Goal: Information Seeking & Learning: Learn about a topic

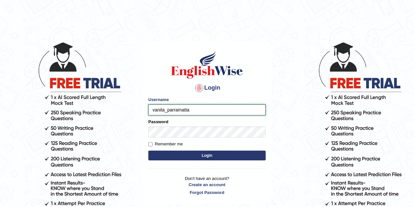
type input "vamshimacherla_parramatta"
drag, startPoint x: 221, startPoint y: 111, endPoint x: 190, endPoint y: 113, distance: 31.4
click at [149, 113] on input "vamshimacherla_parramatta" at bounding box center [206, 109] width 117 height 11
type input "vanita_parramatta"
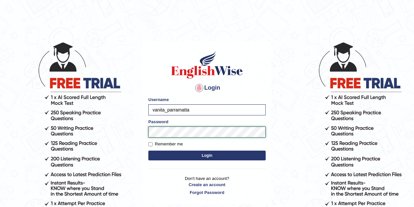
click at [135, 133] on body "Login Please fix the following errors: Username vanita_parramatta Password Reme…" at bounding box center [207, 124] width 414 height 207
click at [148, 151] on button "Login" at bounding box center [206, 156] width 117 height 10
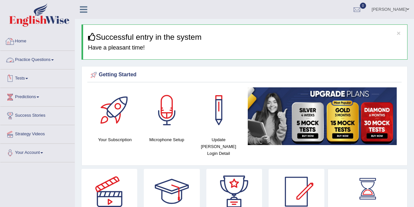
click at [49, 57] on link "Practice Questions" at bounding box center [37, 59] width 74 height 16
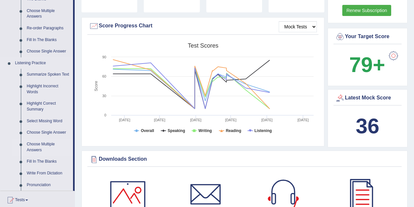
scroll to position [232, 0]
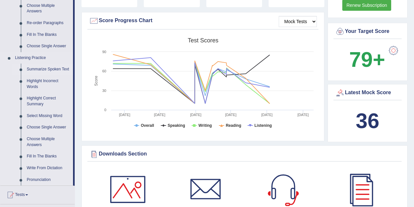
click at [51, 73] on link "Summarize Spoken Text" at bounding box center [48, 70] width 49 height 12
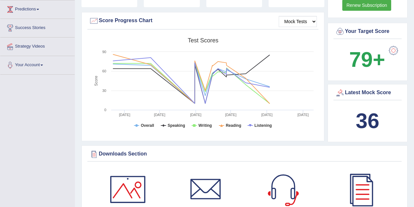
scroll to position [99, 0]
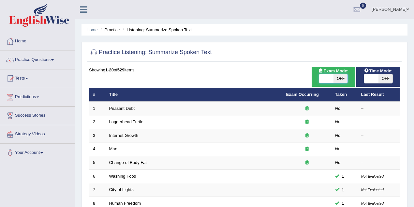
click at [328, 79] on span at bounding box center [326, 78] width 14 height 9
click at [328, 81] on span at bounding box center [326, 78] width 14 height 9
click at [322, 81] on span at bounding box center [326, 78] width 14 height 9
checkbox input "true"
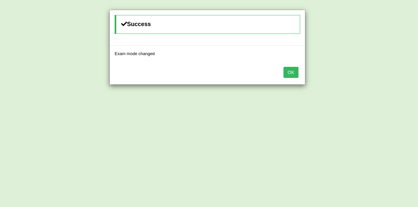
click at [288, 73] on button "OK" at bounding box center [290, 72] width 15 height 11
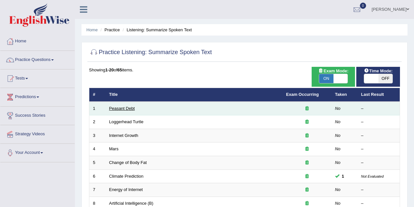
click at [119, 108] on link "Peasant Debt" at bounding box center [122, 108] width 26 height 5
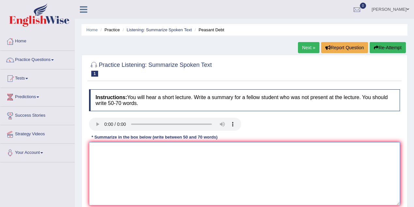
click at [148, 157] on textarea at bounding box center [244, 173] width 311 height 63
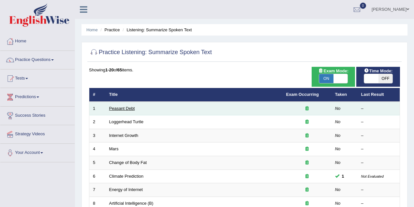
click at [123, 108] on link "Peasant Debt" at bounding box center [122, 108] width 26 height 5
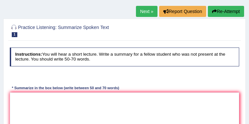
scroll to position [69, 0]
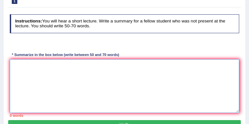
click at [16, 64] on textarea at bounding box center [124, 86] width 229 height 54
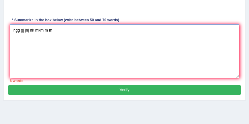
type textarea "hgg gj jnj nk mkm m m"
drag, startPoint x: 54, startPoint y: 30, endPoint x: 10, endPoint y: 30, distance: 43.4
click at [10, 30] on textarea "hgg gj jnj nk mkm m m" at bounding box center [124, 51] width 229 height 54
click at [26, 44] on textarea at bounding box center [124, 51] width 229 height 54
type textarea "byhg"
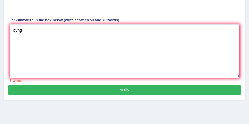
click at [102, 87] on button "Verify" at bounding box center [124, 89] width 232 height 9
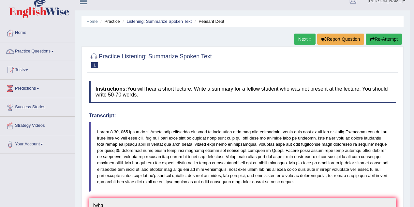
scroll to position [0, 0]
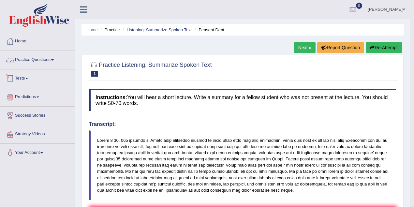
click at [25, 63] on link "Practice Questions" at bounding box center [37, 59] width 74 height 16
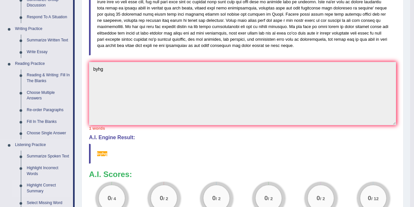
scroll to position [261, 0]
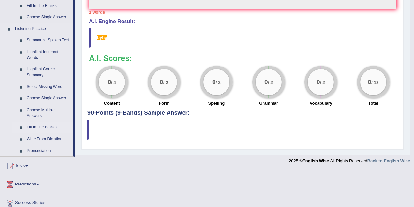
click at [45, 128] on link "Fill In The Blanks" at bounding box center [48, 128] width 49 height 12
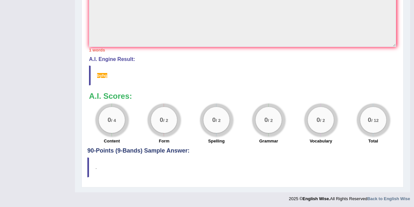
scroll to position [85, 0]
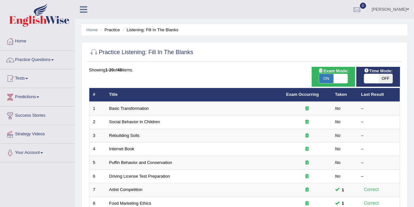
click at [131, 106] on link "Basic Transformation" at bounding box center [129, 108] width 40 height 5
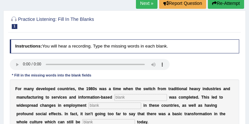
scroll to position [35, 0]
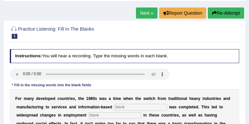
click at [142, 14] on link "Next »" at bounding box center [147, 13] width 22 height 11
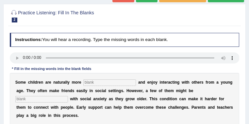
scroll to position [35, 0]
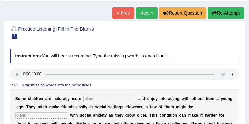
click at [147, 14] on link "Next »" at bounding box center [147, 13] width 22 height 11
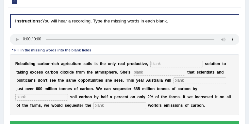
scroll to position [87, 0]
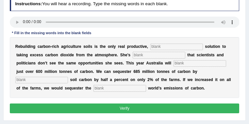
click at [167, 47] on input "text" at bounding box center [176, 47] width 53 height 7
type input "permanent"
type input "frustrated"
type input "loose"
type input "i"
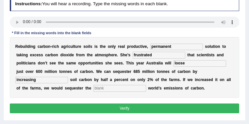
type input "increasing"
type input "whole"
drag, startPoint x: 187, startPoint y: 65, endPoint x: 165, endPoint y: 68, distance: 22.3
click at [165, 68] on div "R e b u i l d i n g c a r b o n - r i c h a g r i c u l t u r e s o i l s i s t…" at bounding box center [124, 67] width 229 height 61
type input "admit"
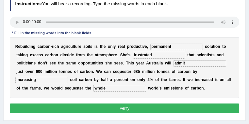
click at [134, 111] on button "Verify" at bounding box center [124, 108] width 229 height 9
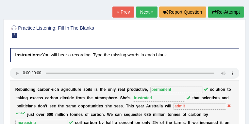
scroll to position [17, 0]
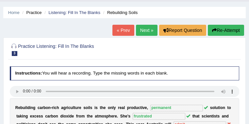
click at [143, 32] on link "Next »" at bounding box center [147, 30] width 22 height 11
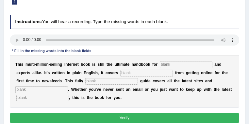
scroll to position [87, 0]
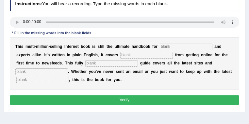
click at [170, 48] on input "text" at bounding box center [186, 47] width 53 height 7
type input "narvous"
type input "everything"
type input "revised"
type input "phrases"
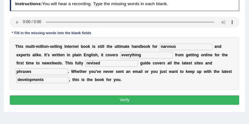
type input "developments"
drag, startPoint x: 170, startPoint y: 49, endPoint x: 154, endPoint y: 50, distance: 15.7
click at [154, 50] on div "T h i s m u l t i - m i l l i o n - s e l l i n g I n t e r n e t b o o k i s s…" at bounding box center [124, 63] width 229 height 53
type input "novices"
click at [122, 98] on button "Verify" at bounding box center [124, 100] width 229 height 9
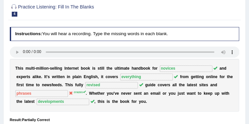
scroll to position [35, 0]
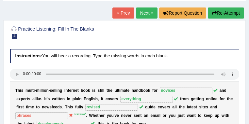
click at [142, 15] on link "Next »" at bounding box center [147, 13] width 22 height 11
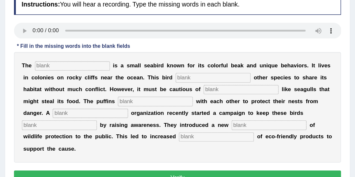
scroll to position [104, 0]
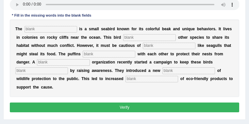
click at [55, 29] on input "text" at bounding box center [50, 29] width 53 height 7
type input "puffins"
type input "allows"
type input "predators"
type input "coperate"
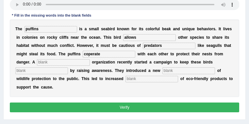
drag, startPoint x: 102, startPoint y: 55, endPoint x: 75, endPoint y: 56, distance: 27.7
click at [75, 56] on div "T h e puffins i s a s m a l l s e a b i r d k n o w n f o r i t s c o l o r f u…" at bounding box center [124, 59] width 229 height 78
type input "collaborate"
type input "coperate"
type input "safe"
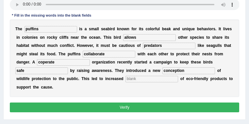
type input "conception"
type input "consumption"
drag, startPoint x: 189, startPoint y: 72, endPoint x: 154, endPoint y: 73, distance: 34.3
click at [154, 73] on div "T h e puffins i s a s m a l l s e a b i r d k n o w n f o r i t s c o l o r f u…" at bounding box center [124, 59] width 229 height 78
type input "conservation"
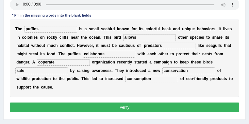
click at [127, 109] on button "Verify" at bounding box center [124, 107] width 229 height 9
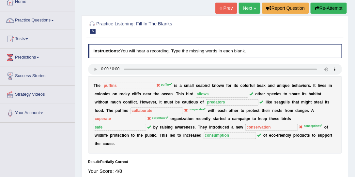
scroll to position [30, 0]
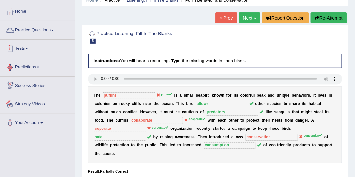
click at [24, 28] on link "Practice Questions" at bounding box center [37, 29] width 74 height 16
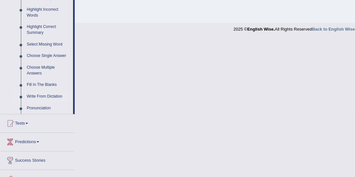
scroll to position [278, 0]
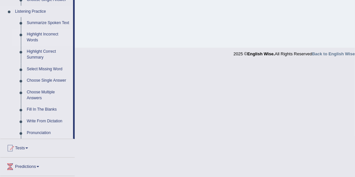
click at [45, 32] on link "Highlight Incorrect Words" at bounding box center [48, 37] width 49 height 17
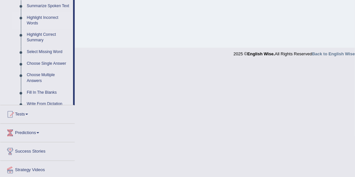
scroll to position [165, 0]
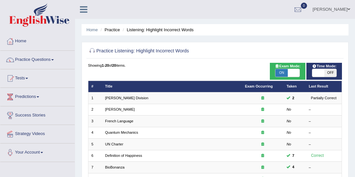
click at [125, 109] on link "Joseph Heller" at bounding box center [120, 110] width 30 height 4
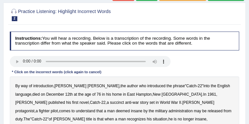
scroll to position [104, 0]
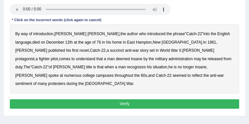
click at [147, 35] on b "introduced" at bounding box center [156, 34] width 18 height 5
click at [147, 33] on b "introduced" at bounding box center [156, 34] width 18 height 5
click at [110, 50] on b "succinct" at bounding box center [117, 50] width 14 height 5
click at [168, 61] on b "administration" at bounding box center [180, 59] width 24 height 5
click at [153, 69] on b "situation" at bounding box center [160, 67] width 14 height 5
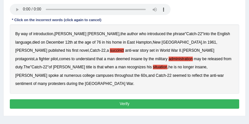
click at [192, 76] on b "reflect" at bounding box center [197, 75] width 10 height 5
click at [112, 100] on button "Verify" at bounding box center [124, 104] width 229 height 9
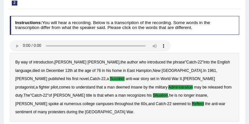
scroll to position [16, 0]
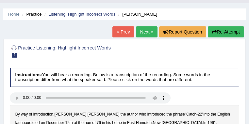
click at [226, 31] on button "Re-Attempt" at bounding box center [225, 31] width 36 height 11
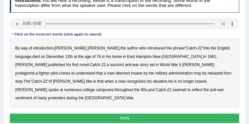
scroll to position [112, 0]
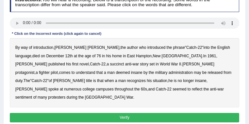
click at [110, 66] on b "succinct" at bounding box center [117, 64] width 14 height 5
drag, startPoint x: 56, startPoint y: 73, endPoint x: 65, endPoint y: 76, distance: 9.3
click at [168, 73] on b "administration" at bounding box center [180, 72] width 24 height 5
drag, startPoint x: 24, startPoint y: 81, endPoint x: 58, endPoint y: 83, distance: 34.0
click at [153, 81] on b "situation" at bounding box center [160, 81] width 14 height 5
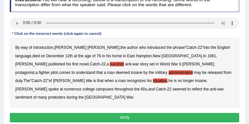
click at [195, 81] on b "insane" at bounding box center [200, 81] width 11 height 5
click at [113, 87] on b "campuses" at bounding box center [105, 89] width 18 height 5
click at [32, 95] on b "sentiment" at bounding box center [23, 97] width 17 height 5
click at [130, 70] on b "deemed" at bounding box center [122, 72] width 14 height 5
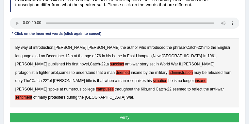
click at [127, 113] on button "Verify" at bounding box center [124, 117] width 229 height 9
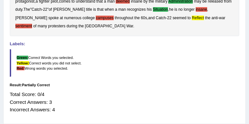
scroll to position [107, 0]
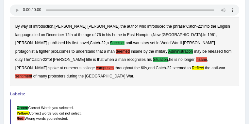
click at [127, 29] on b "author" at bounding box center [132, 26] width 11 height 5
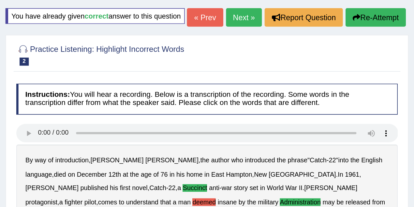
scroll to position [3, 0]
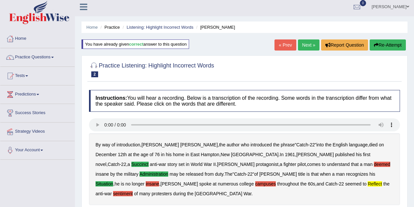
drag, startPoint x: 164, startPoint y: 0, endPoint x: 27, endPoint y: 56, distance: 148.8
click at [27, 56] on link "Practice Questions" at bounding box center [37, 56] width 74 height 16
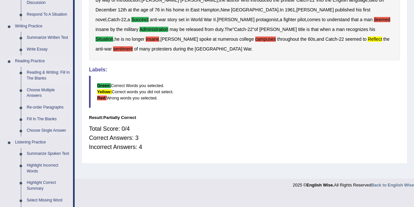
scroll to position [292, 0]
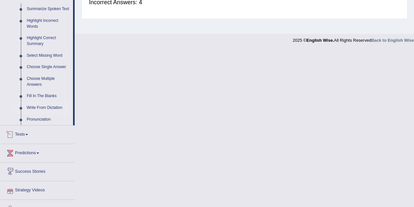
click at [42, 107] on link "Write From Dictation" at bounding box center [48, 108] width 49 height 12
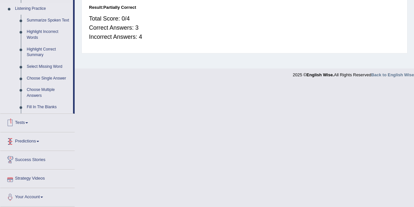
scroll to position [135, 0]
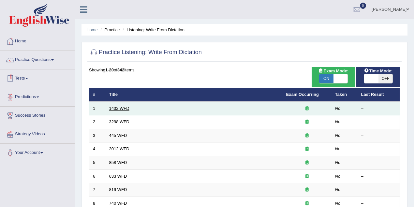
drag, startPoint x: 114, startPoint y: 110, endPoint x: 124, endPoint y: 107, distance: 10.2
click at [114, 110] on td "1432 WFD" at bounding box center [194, 109] width 177 height 14
click at [114, 110] on link "1432 WFD" at bounding box center [119, 108] width 20 height 5
click at [124, 107] on link "1432 WFD" at bounding box center [119, 108] width 20 height 5
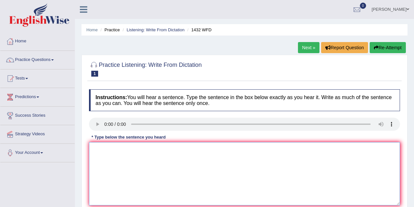
click at [118, 160] on textarea at bounding box center [244, 173] width 311 height 63
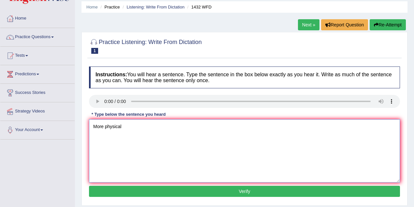
click at [133, 134] on textarea "More physical" at bounding box center [244, 150] width 311 height 63
click at [170, 126] on textarea "More physical acyivity is beneficial for your health." at bounding box center [244, 150] width 311 height 63
click at [129, 128] on textarea "More physical acyivity is beneficial for to your health." at bounding box center [244, 150] width 311 height 63
click at [136, 126] on textarea "More physical activity is beneficial for to your health." at bounding box center [244, 150] width 311 height 63
click at [160, 125] on textarea "More physical activity activities is beneficial for to your health." at bounding box center [244, 150] width 311 height 63
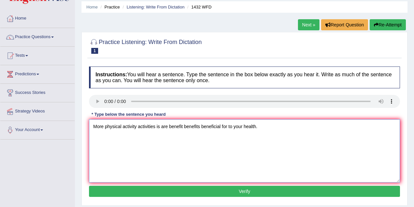
click at [104, 125] on textarea "More physical activity activities is are benefit benefits beneficial for to you…" at bounding box center [244, 150] width 311 height 63
type textarea "More Many physical activity activities is are benefit benefits beneficial for t…"
click at [228, 193] on button "Verify" at bounding box center [244, 191] width 311 height 11
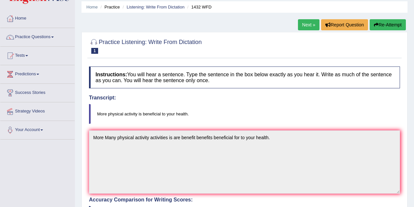
click at [307, 22] on link "Next »" at bounding box center [309, 24] width 22 height 11
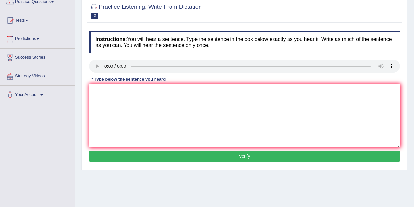
click at [133, 99] on textarea at bounding box center [244, 115] width 311 height 63
click at [114, 98] on textarea at bounding box center [244, 115] width 311 height 63
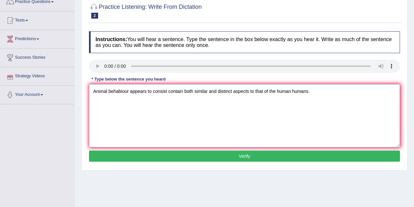
click at [122, 92] on textarea "Animal behabiour appears to consist contain both similar and distinct aspects t…" at bounding box center [244, 115] width 311 height 63
click at [121, 92] on textarea "Animal behabiour appears to consist contain both similar and distinct aspects t…" at bounding box center [244, 115] width 311 height 63
click at [129, 92] on textarea "Animal behaviour appears to consist contain both similar and distinct aspects t…" at bounding box center [244, 115] width 311 height 63
click at [146, 93] on textarea "Animal behaviour appears to consist contain both similar and distinct aspects t…" at bounding box center [244, 115] width 311 height 63
click at [228, 91] on textarea "Animal behaviour appears appear the that those to consist contain both similar …" at bounding box center [244, 115] width 311 height 63
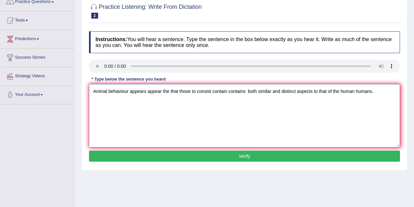
click at [213, 92] on textarea "Animal behaviour appears appear the that those to consist contain contains both…" at bounding box center [244, 115] width 311 height 63
click at [264, 91] on textarea "Animal behaviour appears appear the that those to consist consists contain cont…" at bounding box center [244, 115] width 311 height 63
click at [396, 93] on textarea "Animal behaviour appears appear the that those to consist consists contain cont…" at bounding box center [244, 115] width 311 height 63
click at [128, 92] on textarea "Animal behaviour appears appear the that those to consist consists contain cont…" at bounding box center [244, 115] width 311 height 63
click at [108, 91] on textarea "Animal behaviour behavior appears appear the that those to consist consists con…" at bounding box center [244, 115] width 311 height 63
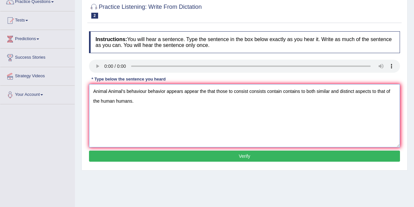
type textarea "Animal Animal's behaviour behavior appears appear the that those to consist con…"
click at [244, 160] on button "Verify" at bounding box center [244, 156] width 311 height 11
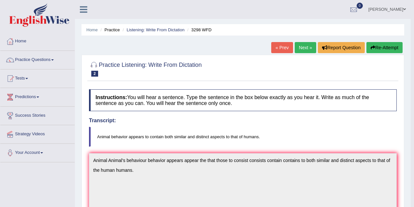
click at [56, 59] on link "Practice Questions" at bounding box center [37, 59] width 74 height 16
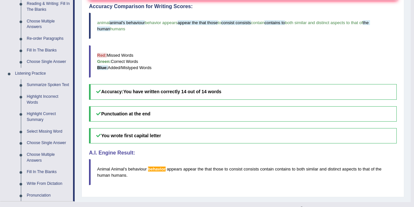
scroll to position [232, 0]
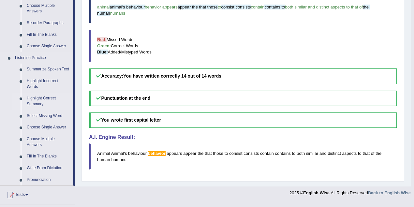
click at [42, 104] on link "Highlight Correct Summary" at bounding box center [48, 101] width 49 height 17
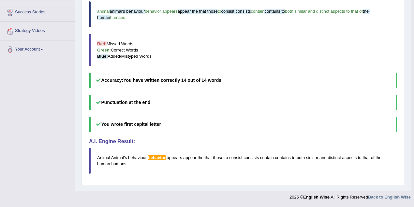
scroll to position [175, 0]
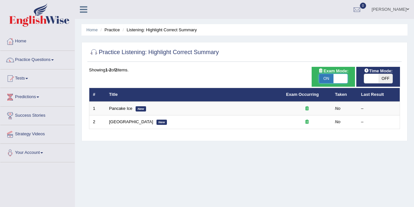
click at [341, 81] on span at bounding box center [341, 78] width 14 height 9
checkbox input "false"
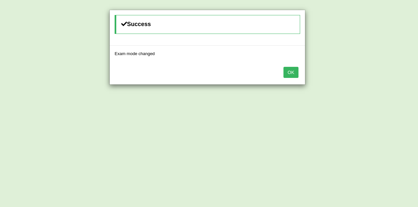
click at [289, 74] on button "OK" at bounding box center [290, 72] width 15 height 11
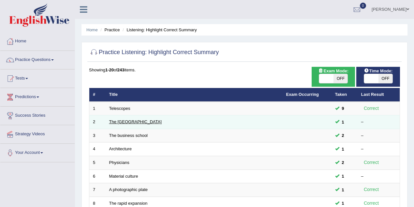
click at [137, 121] on link "The United States" at bounding box center [135, 121] width 53 height 5
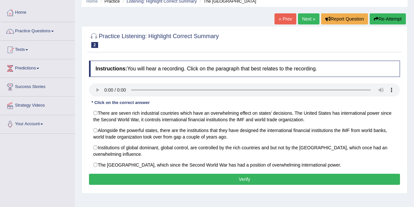
scroll to position [116, 0]
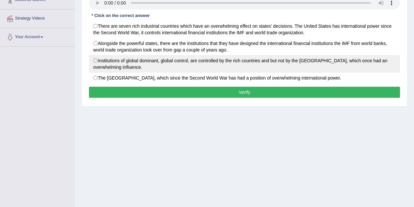
click at [94, 61] on label "Institutions of global dominant, global control, are controlled by the rich cou…" at bounding box center [244, 64] width 311 height 18
radio input "true"
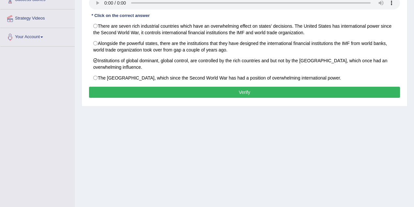
drag, startPoint x: 391, startPoint y: 117, endPoint x: 319, endPoint y: 101, distance: 73.9
click at [390, 115] on div "Home Practice Listening: Highlight Correct Summary The United States « Prev Nex…" at bounding box center [244, 47] width 339 height 326
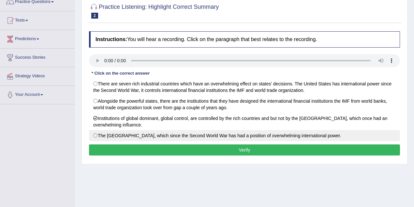
scroll to position [0, 0]
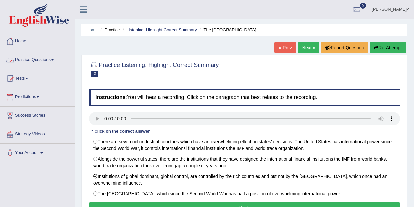
click at [55, 63] on link "Practice Questions" at bounding box center [37, 59] width 74 height 16
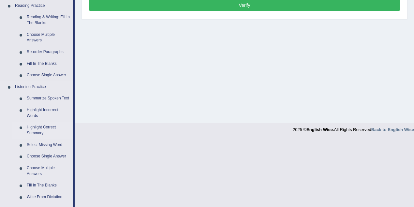
scroll to position [232, 0]
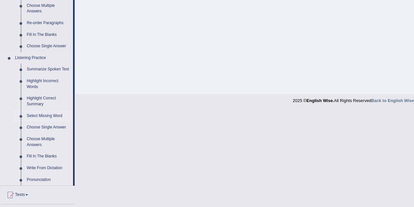
click at [48, 115] on link "Select Missing Word" at bounding box center [48, 116] width 49 height 12
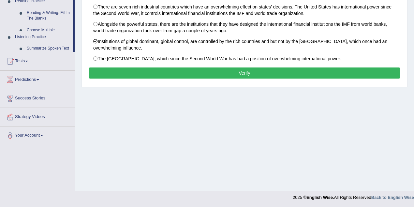
scroll to position [78, 0]
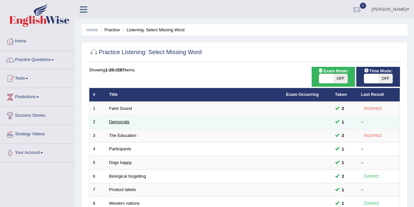
click at [121, 123] on link "Democrats" at bounding box center [119, 121] width 21 height 5
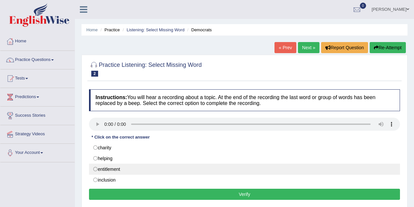
click at [94, 168] on label "entitlement" at bounding box center [244, 169] width 311 height 11
radio input "true"
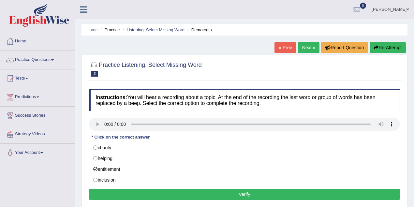
click at [244, 189] on button "Verify" at bounding box center [244, 194] width 311 height 11
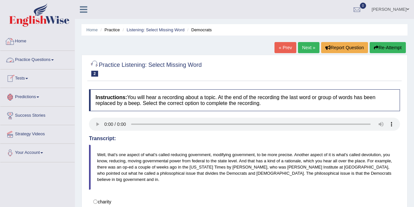
click at [47, 59] on link "Practice Questions" at bounding box center [37, 59] width 74 height 16
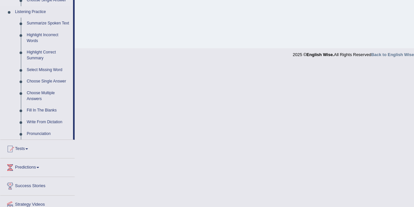
scroll to position [290, 0]
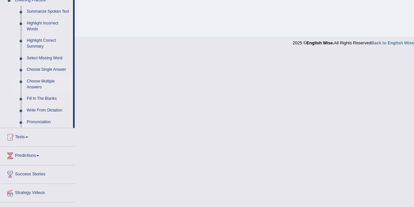
click at [35, 81] on link "Choose Multiple Answers" at bounding box center [48, 84] width 49 height 17
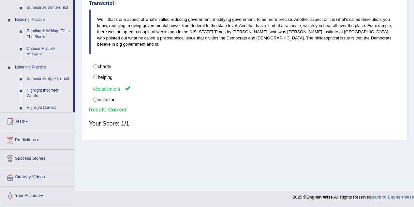
scroll to position [135, 0]
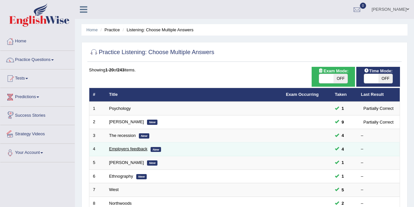
click at [137, 150] on link "Employers feedback" at bounding box center [128, 148] width 38 height 5
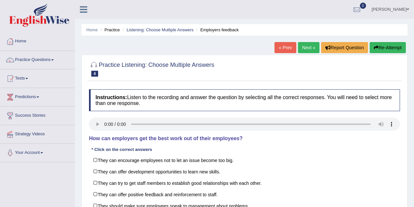
scroll to position [87, 0]
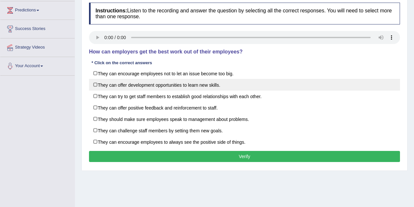
click at [94, 84] on label "They can offer development opportunities to learn new skills." at bounding box center [244, 85] width 311 height 12
checkbox input "true"
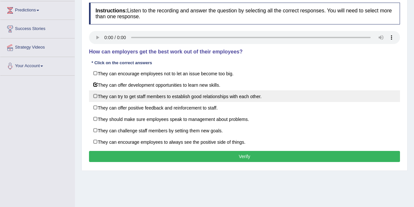
click at [94, 97] on label "They can try to get staff members to establish good relationships with each oth…" at bounding box center [244, 96] width 311 height 12
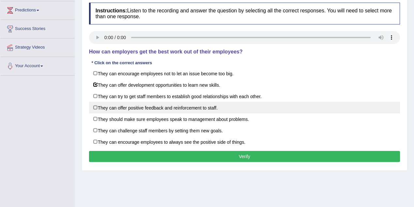
checkbox input "true"
click at [95, 109] on label "They can offer positive feedback and reinforcement to staff." at bounding box center [244, 108] width 311 height 12
checkbox input "true"
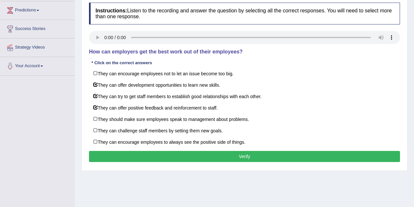
click at [242, 156] on button "Verify" at bounding box center [244, 156] width 311 height 11
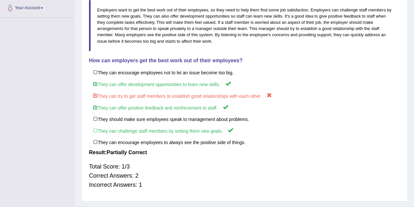
scroll to position [29, 0]
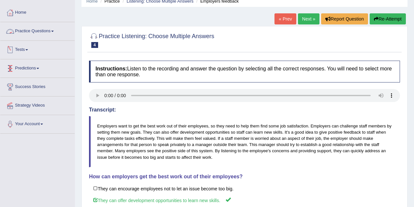
click at [46, 36] on link "Practice Questions" at bounding box center [37, 30] width 74 height 16
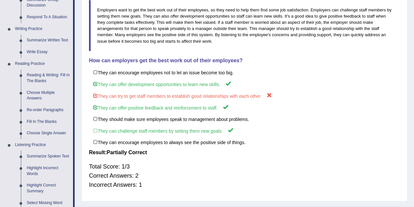
scroll to position [261, 0]
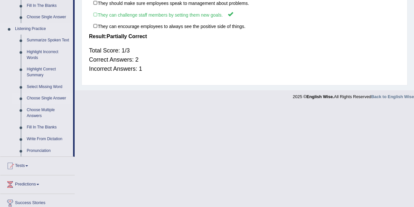
click at [54, 100] on link "Choose Single Answer" at bounding box center [48, 99] width 49 height 12
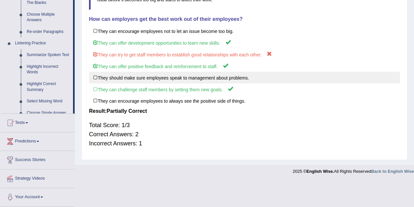
scroll to position [160, 0]
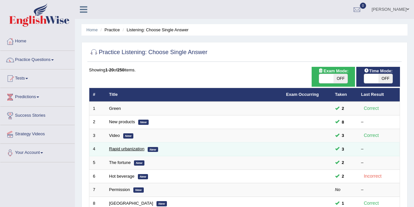
click at [121, 147] on link "Rapid urbanization" at bounding box center [126, 148] width 35 height 5
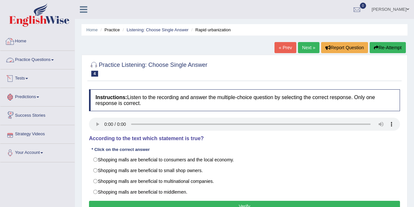
click at [22, 40] on link "Home" at bounding box center [37, 40] width 74 height 16
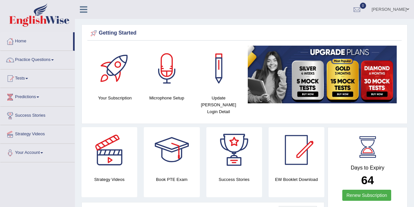
click at [410, 8] on link "[PERSON_NAME]" at bounding box center [390, 8] width 47 height 17
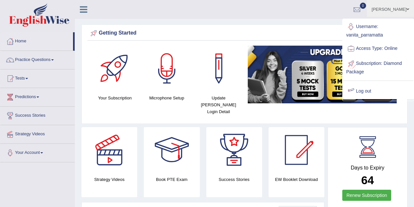
drag, startPoint x: 369, startPoint y: 87, endPoint x: 371, endPoint y: 84, distance: 3.7
click at [369, 87] on link "Log out" at bounding box center [378, 91] width 70 height 15
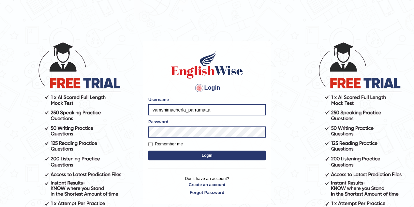
click at [83, 117] on body "Login Please fix the following errors: Username vamshimacherla_parramatta Passw…" at bounding box center [207, 124] width 414 height 207
type input "vanita_parramatta"
click at [134, 128] on body "Login Please fix the following errors: Username vanita_parramatta Password Reme…" at bounding box center [207, 124] width 414 height 207
click at [148, 151] on button "Login" at bounding box center [206, 156] width 117 height 10
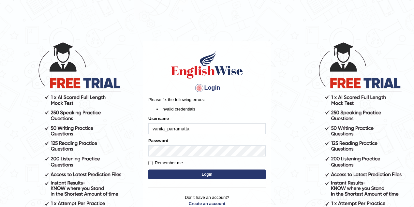
click at [144, 152] on div "Login Please fix the following errors: Invalid credentials Username vanita_parr…" at bounding box center [207, 132] width 129 height 182
click at [148, 170] on button "Login" at bounding box center [206, 175] width 117 height 10
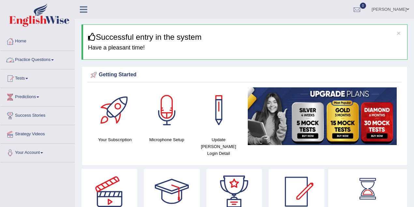
click at [53, 59] on link "Practice Questions" at bounding box center [37, 59] width 74 height 16
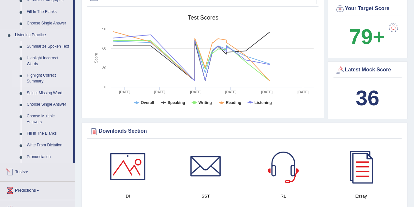
scroll to position [232, 0]
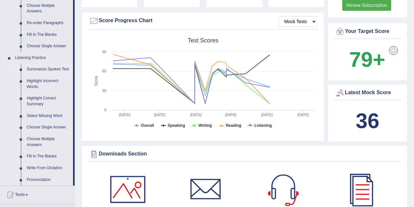
click at [50, 70] on link "Summarize Spoken Text" at bounding box center [48, 70] width 49 height 12
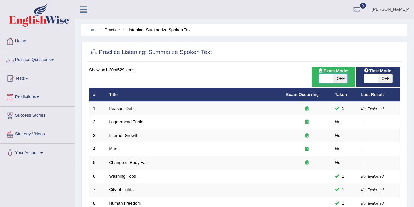
click at [328, 80] on span at bounding box center [326, 78] width 14 height 9
checkbox input "true"
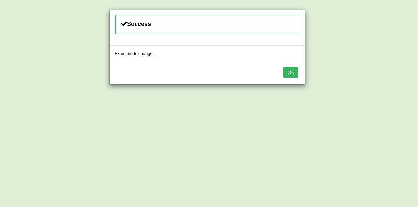
click at [293, 73] on button "OK" at bounding box center [290, 72] width 15 height 11
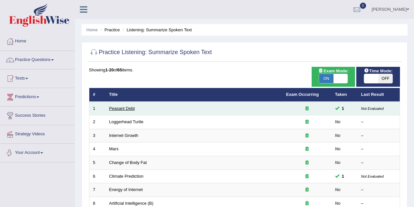
click at [133, 109] on link "Peasant Debt" at bounding box center [122, 108] width 26 height 5
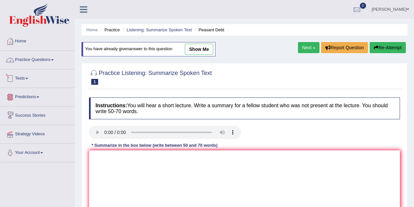
click at [37, 65] on link "Practice Questions" at bounding box center [37, 59] width 74 height 16
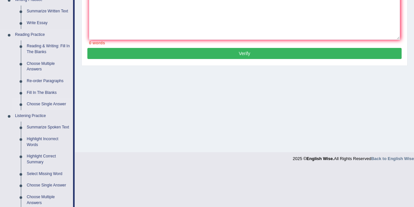
scroll to position [290, 0]
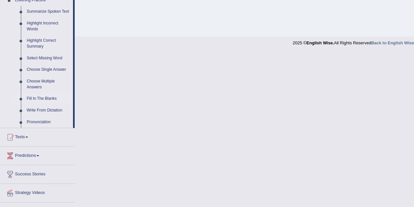
click at [44, 100] on link "Fill In The Blanks" at bounding box center [48, 99] width 49 height 12
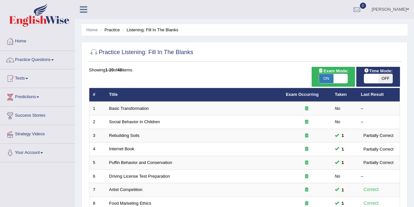
click at [405, 9] on link "Vanita Hans" at bounding box center [390, 8] width 47 height 17
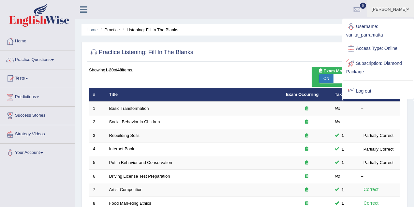
click at [369, 93] on link "Log out" at bounding box center [378, 91] width 70 height 15
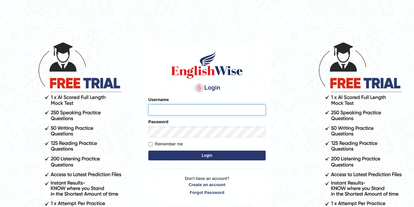
type input "vamshimacherla_parramatta"
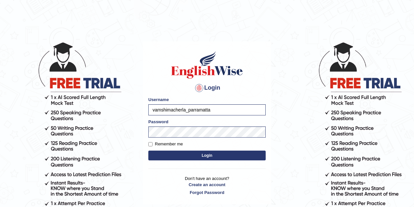
drag, startPoint x: 0, startPoint y: 0, endPoint x: 98, endPoint y: 116, distance: 152.3
click at [98, 116] on body "Login Please fix the following errors: Username vamshimacherla_parramatta Passw…" at bounding box center [207, 124] width 414 height 207
type input "habeeb_parramatta"
click at [196, 156] on button "Login" at bounding box center [206, 156] width 117 height 10
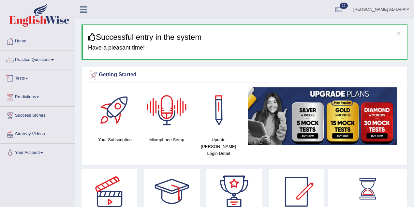
click at [37, 63] on link "Practice Questions" at bounding box center [37, 59] width 74 height 16
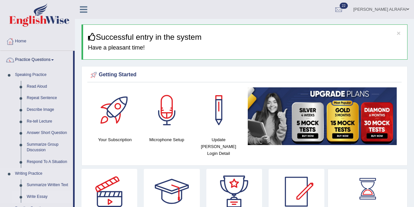
click at [39, 198] on link "Write Essay" at bounding box center [48, 197] width 49 height 12
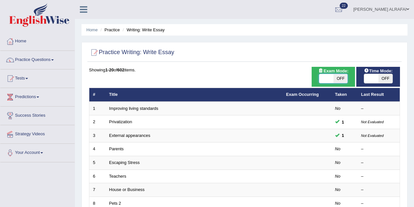
click at [325, 80] on span at bounding box center [326, 78] width 14 height 9
checkbox input "true"
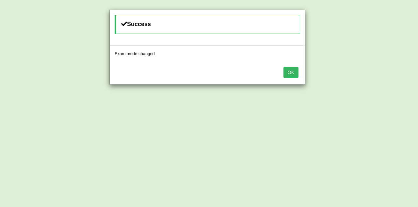
click at [295, 69] on button "OK" at bounding box center [290, 72] width 15 height 11
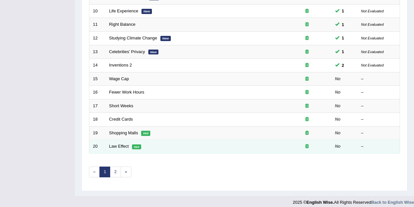
scroll to position [192, 0]
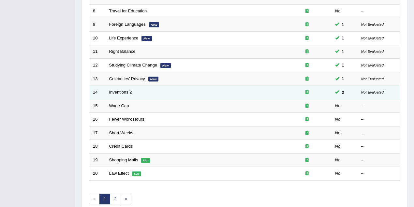
click at [125, 90] on link "Inventions 2" at bounding box center [120, 92] width 23 height 5
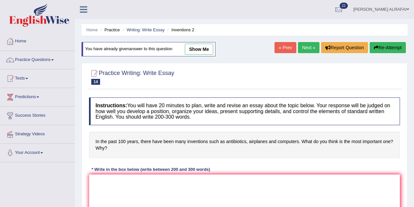
click at [206, 48] on link "show me" at bounding box center [199, 49] width 28 height 11
type textarea "The increasing influence of computers on our lives has ignited numerous discuss…"
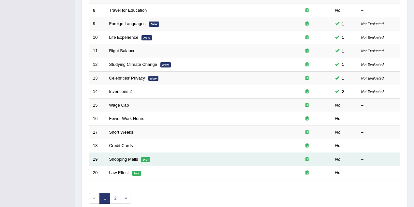
scroll to position [222, 0]
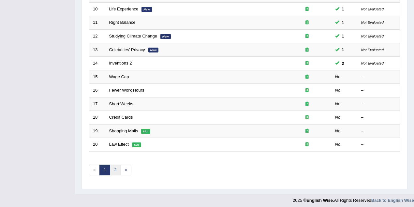
click at [114, 167] on link "2" at bounding box center [115, 170] width 11 height 11
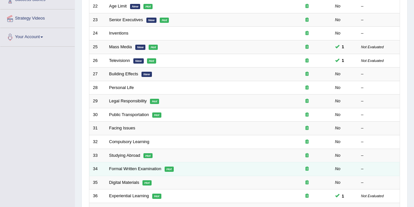
scroll to position [222, 0]
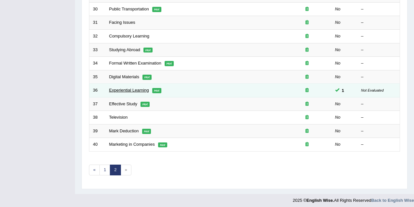
click at [133, 88] on link "Experiential Learning" at bounding box center [129, 90] width 40 height 5
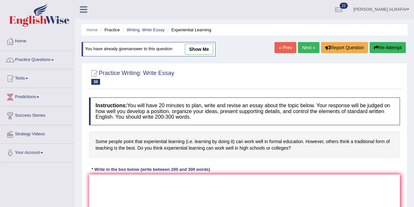
click at [209, 52] on link "show me" at bounding box center [199, 49] width 28 height 11
type textarea "The increasing influence of experiential learning on our lives has ignited nume…"
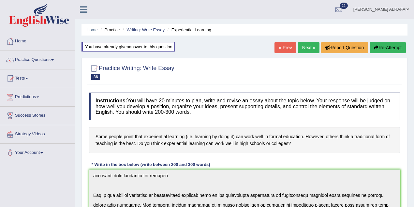
click at [285, 50] on link "« Prev" at bounding box center [286, 47] width 22 height 11
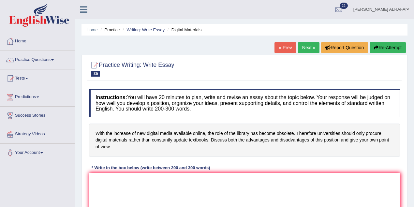
click at [285, 50] on link "« Prev" at bounding box center [286, 47] width 22 height 11
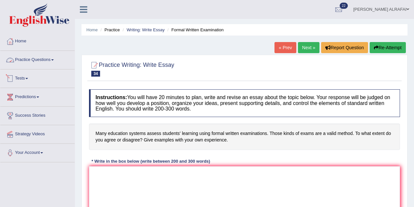
click at [40, 58] on link "Practice Questions" at bounding box center [37, 59] width 74 height 16
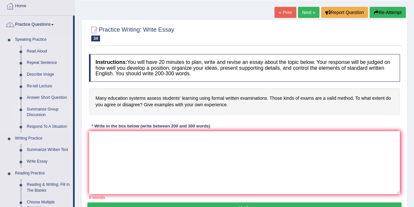
scroll to position [58, 0]
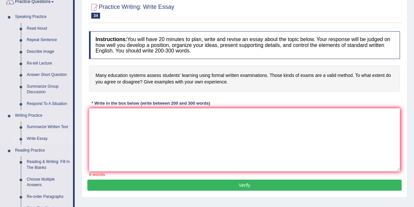
click at [37, 137] on link "Write Essay" at bounding box center [48, 139] width 49 height 12
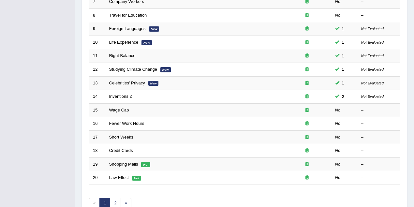
scroll to position [222, 0]
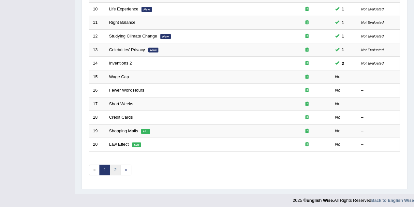
click at [112, 166] on link "2" at bounding box center [115, 170] width 11 height 11
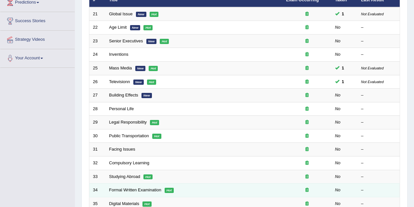
scroll to position [76, 0]
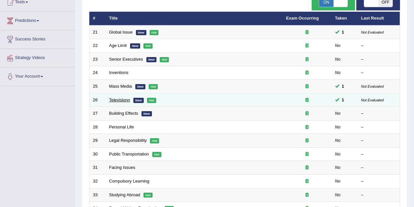
click at [123, 98] on link "Televisionn" at bounding box center [119, 100] width 21 height 5
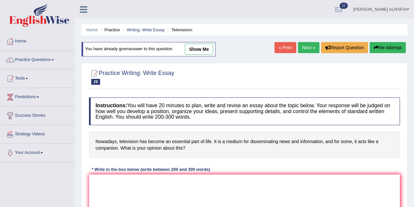
click at [209, 50] on link "show me" at bounding box center [199, 49] width 28 height 11
type textarea "The increasing influence of television on our lives has ignited numerous discus…"
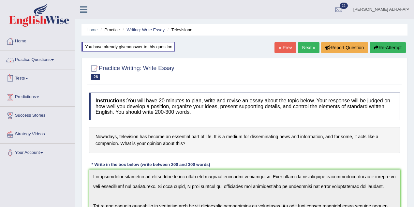
click at [38, 62] on link "Practice Questions" at bounding box center [37, 59] width 74 height 16
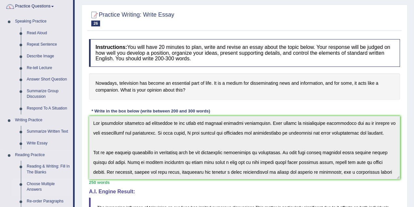
scroll to position [116, 0]
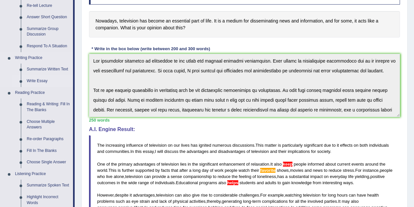
click at [46, 80] on link "Write Essay" at bounding box center [48, 81] width 49 height 12
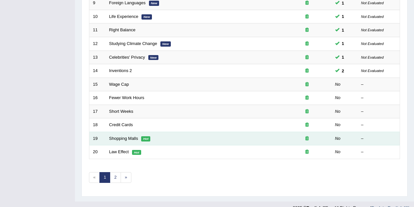
scroll to position [222, 0]
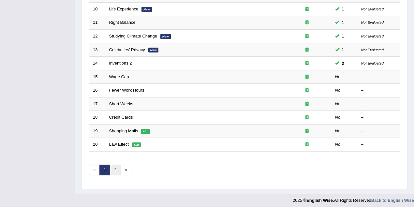
click at [115, 172] on link "2" at bounding box center [115, 170] width 11 height 11
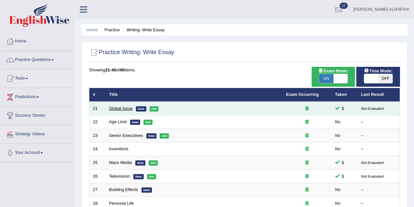
click at [126, 109] on link "Global Issue" at bounding box center [120, 108] width 23 height 5
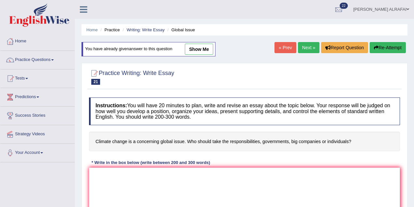
click at [196, 50] on link "show me" at bounding box center [199, 49] width 28 height 11
type textarea "The increasing influence of climate change on our lives has ignited numerous di…"
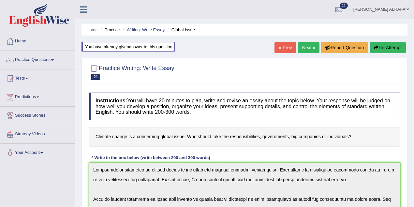
click at [213, 77] on div at bounding box center [244, 72] width 311 height 20
click at [20, 44] on link "Home" at bounding box center [37, 40] width 74 height 16
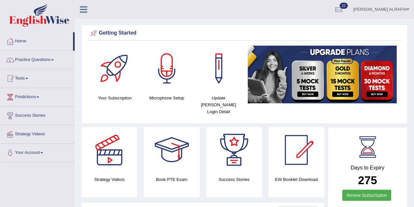
click at [401, 11] on link "Habeeb Hamed ALRAFAI" at bounding box center [382, 8] width 66 height 17
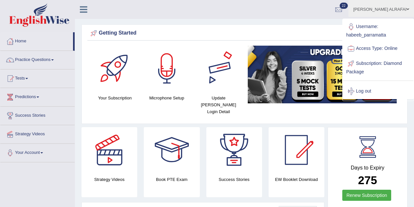
click at [225, 32] on div "Getting Started" at bounding box center [244, 33] width 311 height 10
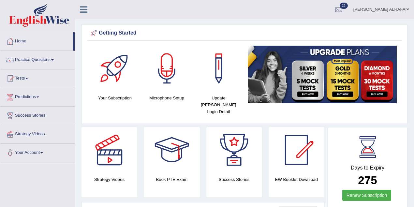
click at [26, 80] on link "Tests" at bounding box center [37, 77] width 74 height 16
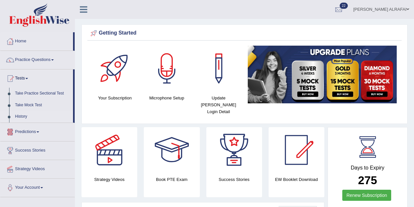
click at [22, 117] on link "History" at bounding box center [42, 117] width 61 height 12
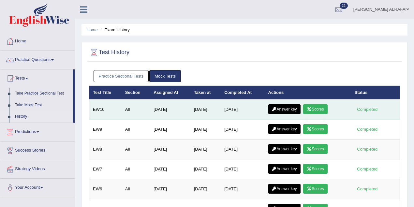
click at [317, 110] on link "Scores" at bounding box center [315, 109] width 24 height 10
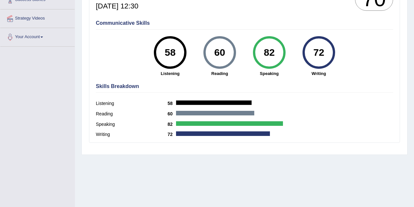
scroll to position [29, 0]
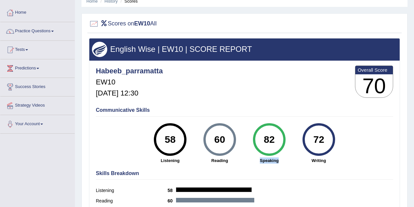
drag, startPoint x: 283, startPoint y: 159, endPoint x: 271, endPoint y: 160, distance: 12.1
click at [253, 161] on strong "Speaking" at bounding box center [269, 161] width 43 height 6
click at [294, 158] on div "82 Speaking" at bounding box center [270, 143] width 50 height 40
click at [112, 2] on link "History" at bounding box center [111, 1] width 13 height 5
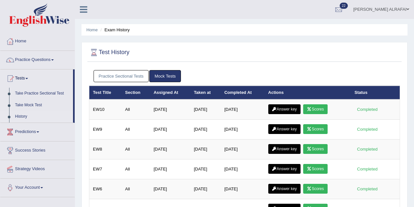
click at [376, 12] on link "[PERSON_NAME] ALRAFAI" at bounding box center [382, 8] width 66 height 17
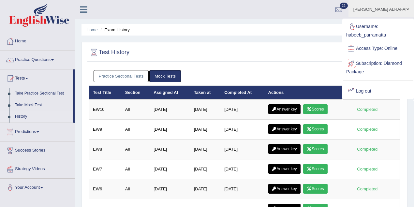
click at [361, 93] on link "Log out" at bounding box center [378, 91] width 70 height 15
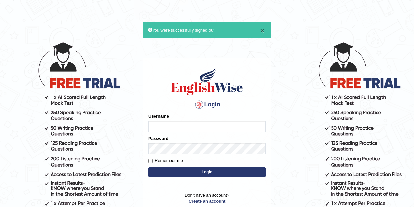
type input "habeeb_parramatta"
click at [264, 29] on button "×" at bounding box center [263, 30] width 4 height 7
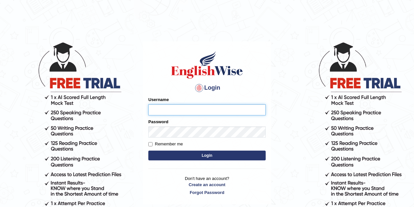
type input "habeeb_parramatta"
click at [148, 151] on button "Login" at bounding box center [206, 156] width 117 height 10
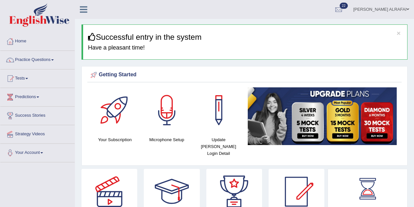
click at [395, 6] on link "Habeeb Hamed ALRAFAI" at bounding box center [382, 8] width 66 height 17
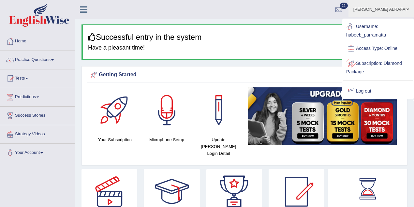
click at [368, 84] on link "Log out" at bounding box center [378, 91] width 70 height 15
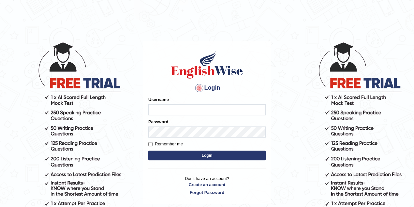
type input "habeeb_parramatta"
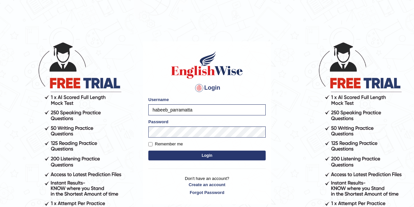
drag, startPoint x: 205, startPoint y: 111, endPoint x: 136, endPoint y: 112, distance: 69.5
click at [136, 112] on body "Login Please fix the following errors: Username habeeb_parramatta Password Reme…" at bounding box center [207, 124] width 414 height 207
type input "sapanatimalsina_parramatta"
click at [217, 155] on button "Login" at bounding box center [206, 156] width 117 height 10
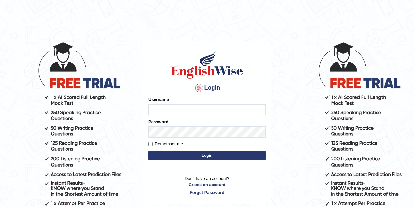
type input "habeeb_parramatta"
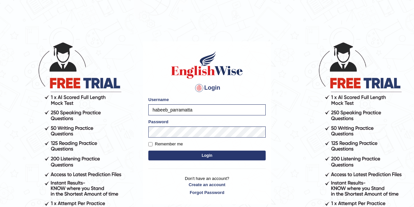
drag, startPoint x: 202, startPoint y: 108, endPoint x: 131, endPoint y: 111, distance: 70.5
click at [131, 111] on body "Login Please fix the following errors: Username habeeb_parramatta Password Reme…" at bounding box center [207, 124] width 414 height 207
type input "sapanatimalsina_parramatta"
click at [196, 151] on button "Login" at bounding box center [206, 156] width 117 height 10
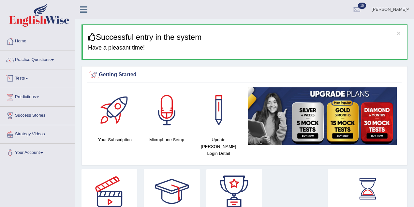
click at [28, 77] on link "Tests" at bounding box center [37, 77] width 74 height 16
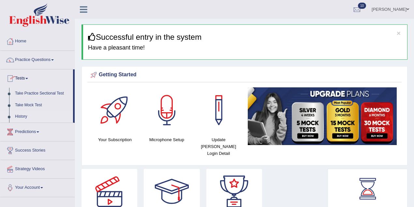
click at [25, 116] on link "History" at bounding box center [42, 117] width 61 height 12
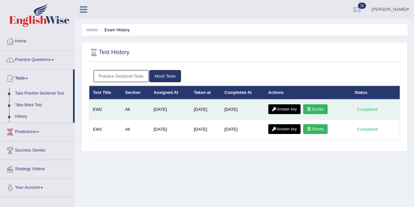
click at [310, 107] on icon at bounding box center [309, 109] width 5 height 4
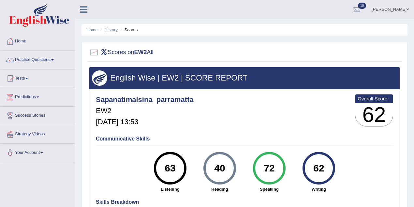
click at [115, 32] on link "History" at bounding box center [111, 29] width 13 height 5
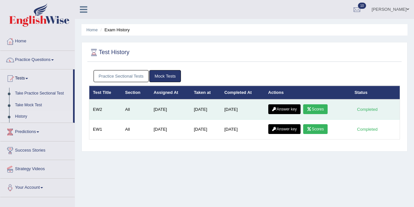
click at [286, 111] on link "Answer key" at bounding box center [285, 109] width 32 height 10
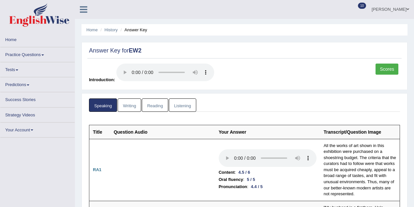
click at [155, 103] on link "Reading" at bounding box center [155, 105] width 26 height 13
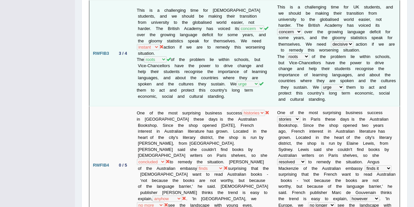
scroll to position [435, 0]
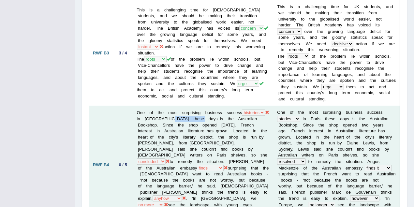
drag, startPoint x: 188, startPoint y: 102, endPoint x: 216, endPoint y: 101, distance: 28.1
click at [216, 106] on td "One of the most surprising business success histories reports stories tales in …" at bounding box center [203, 165] width 141 height 118
drag, startPoint x: 138, startPoint y: 107, endPoint x: 160, endPoint y: 108, distance: 21.5
click at [160, 108] on td "One of the most surprising business success histories reports stories tales in …" at bounding box center [203, 165] width 141 height 118
click at [130, 107] on td "0 / 5" at bounding box center [123, 165] width 21 height 118
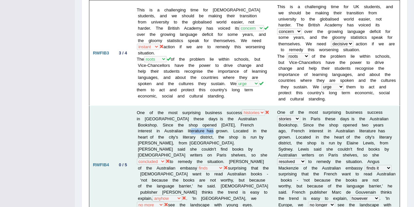
drag, startPoint x: 205, startPoint y: 114, endPoint x: 224, endPoint y: 113, distance: 19.3
click at [224, 113] on td "One of the most surprising business success histories reports stories tales in …" at bounding box center [203, 165] width 141 height 118
drag, startPoint x: 134, startPoint y: 126, endPoint x: 156, endPoint y: 125, distance: 21.5
click at [156, 125] on td "One of the most surprising business success histories reports stories tales in …" at bounding box center [203, 165] width 141 height 118
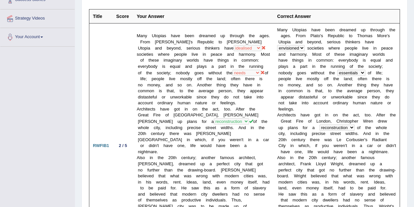
scroll to position [0, 0]
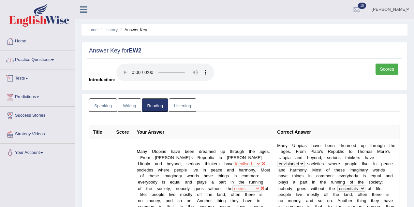
click at [34, 64] on link "Practice Questions" at bounding box center [37, 59] width 74 height 16
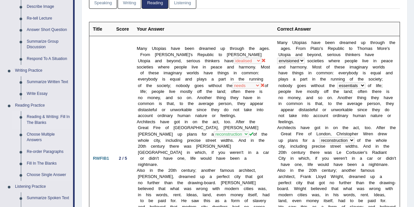
scroll to position [116, 0]
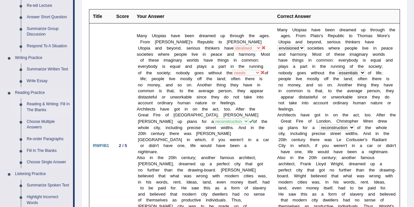
click at [41, 108] on link "Reading & Writing: Fill In The Blanks" at bounding box center [48, 107] width 49 height 17
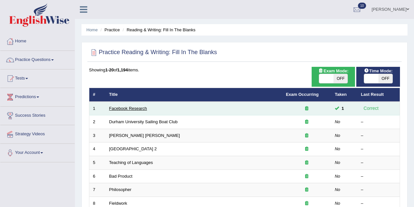
click at [129, 106] on link "Facebook Research" at bounding box center [128, 108] width 38 height 5
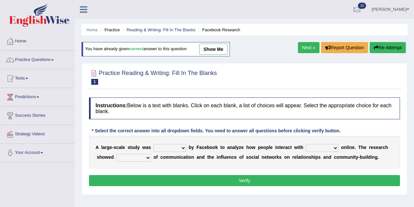
click at [310, 47] on link "Next »" at bounding box center [309, 47] width 22 height 11
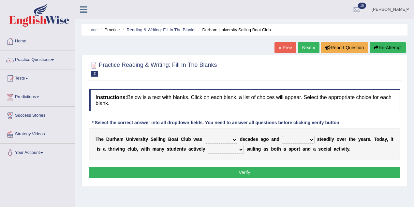
click at [221, 140] on select "found fund founded find" at bounding box center [221, 140] width 33 height 8
select select "founded"
click at [205, 136] on select "found fund founded find" at bounding box center [221, 140] width 33 height 8
click at [307, 140] on select "grow growing has grown grown" at bounding box center [298, 140] width 33 height 8
select select "has grown"
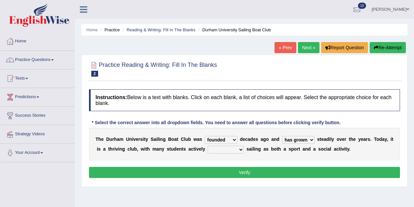
click at [282, 136] on select "grow growing has grown grown" at bounding box center [298, 140] width 33 height 8
click at [236, 150] on select "enjoy enjoyed are enjoying enjoying" at bounding box center [226, 150] width 36 height 8
select select "enjoy"
click at [208, 146] on select "enjoy enjoyed are enjoying enjoying" at bounding box center [226, 150] width 36 height 8
click at [237, 175] on button "Verify" at bounding box center [244, 172] width 311 height 11
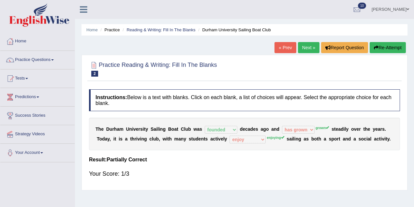
click at [305, 45] on link "Next »" at bounding box center [309, 47] width 22 height 11
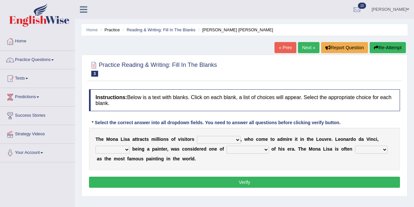
click at [233, 141] on select "around the year the all year all year round per year" at bounding box center [219, 140] width 44 height 8
click at [197, 136] on select "around the year the all year all year round per year" at bounding box center [219, 140] width 44 height 8
click at [221, 138] on select "around the year the all year all year round per year" at bounding box center [219, 140] width 44 height 8
select select "around the year"
click at [197, 136] on select "around the year the all year all year round per year" at bounding box center [219, 140] width 44 height 8
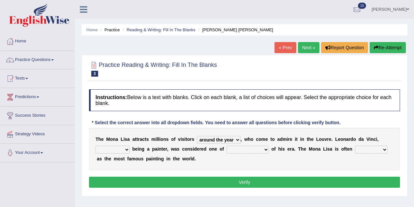
click at [122, 150] on select "rather than as much as as well as as long as" at bounding box center [113, 150] width 34 height 8
click at [260, 151] on select "better artists artist the better artist the best artists" at bounding box center [248, 150] width 42 height 8
select select "the best artists"
click at [227, 146] on select "better artists artist the better artist the best artists" at bounding box center [248, 150] width 42 height 8
click at [114, 150] on select "rather than as much as as well as as long as" at bounding box center [113, 150] width 34 height 8
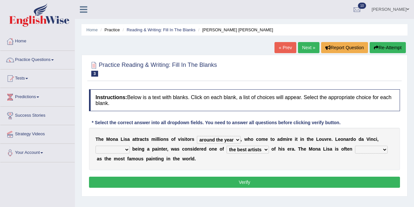
select select "rather than"
click at [96, 146] on select "rather than as much as as well as as long as" at bounding box center [113, 150] width 34 height 8
click at [374, 148] on select "classified suggested predicted described" at bounding box center [371, 150] width 33 height 8
select select "described"
click at [355, 146] on select "classified suggested predicted described" at bounding box center [371, 150] width 33 height 8
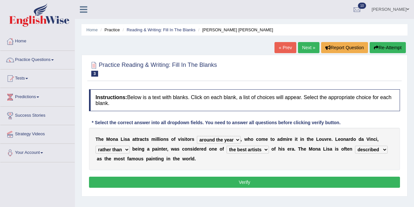
click at [243, 182] on button "Verify" at bounding box center [244, 182] width 311 height 11
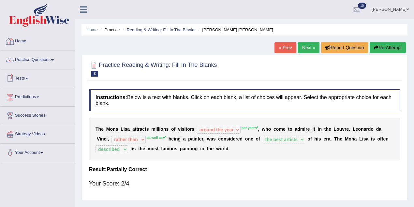
click at [305, 31] on ul "Home Practice Reading & Writing: Fill In The Blanks Mona Lisa" at bounding box center [245, 29] width 326 height 11
click at [402, 9] on link "[PERSON_NAME]" at bounding box center [390, 8] width 47 height 17
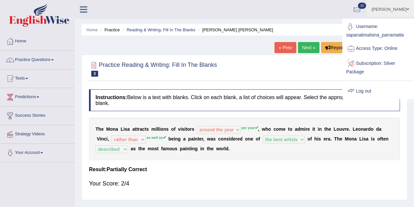
click at [361, 93] on link "Log out" at bounding box center [378, 91] width 70 height 15
